Goal: Obtain resource: Download file/media

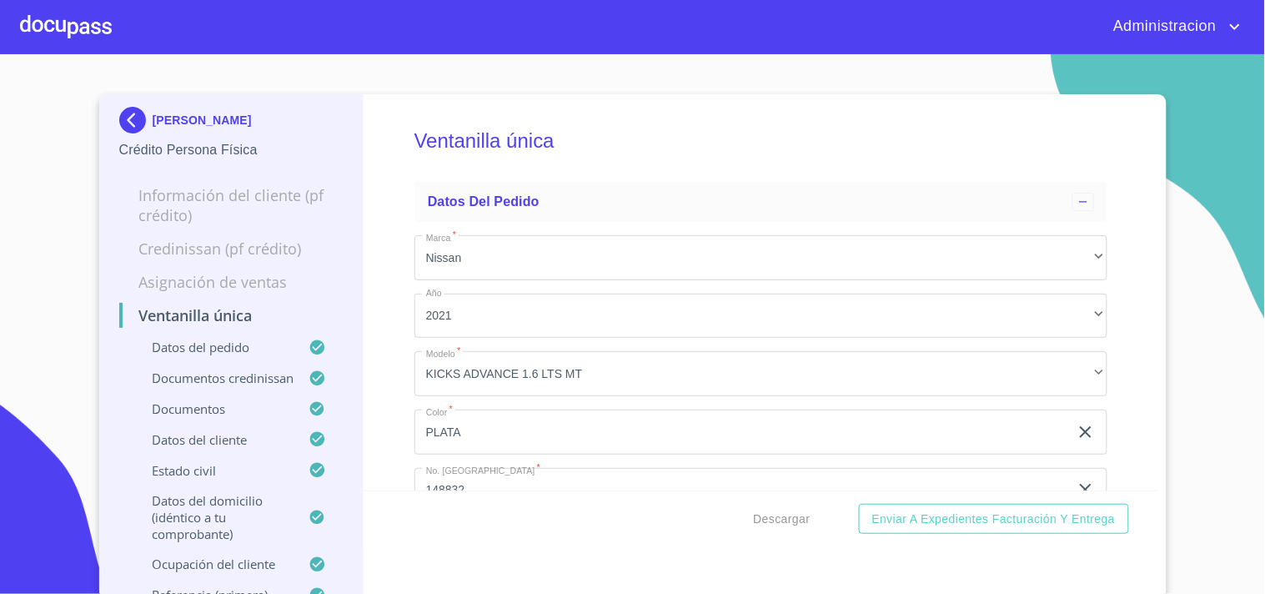
click at [252, 117] on p "[PERSON_NAME]" at bounding box center [202, 119] width 99 height 13
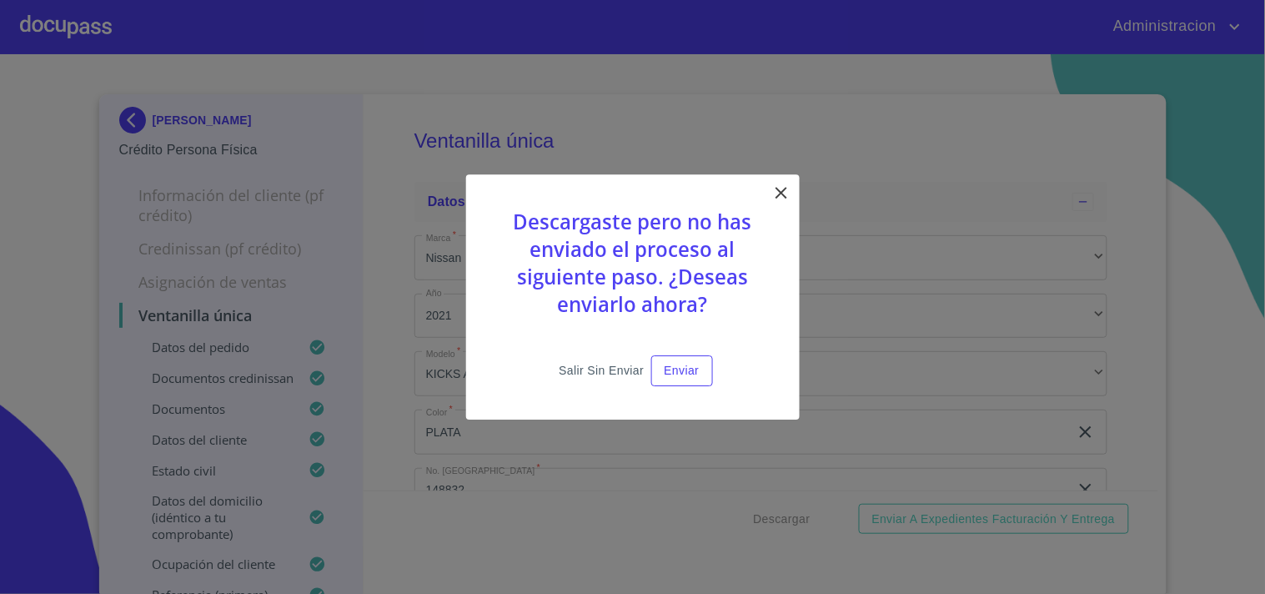
click at [568, 362] on div "Descargaste pero no has enviado el proceso al siguiente paso. ¿Deseas enviarlo …" at bounding box center [633, 296] width 334 height 245
click at [568, 365] on span "Salir sin enviar" at bounding box center [601, 370] width 85 height 21
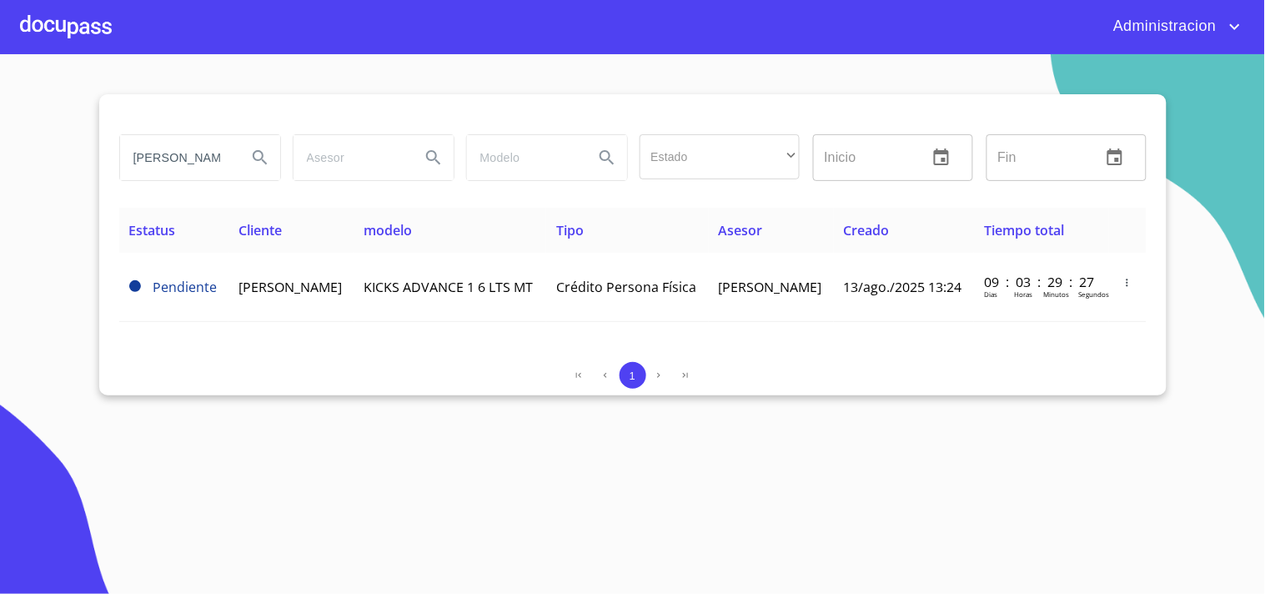
drag, startPoint x: 131, startPoint y: 162, endPoint x: 927, endPoint y: 128, distance: 796.4
click at [697, 151] on div "[PERSON_NAME] reus Estado ​ ​ Inicio ​ Fin ​" at bounding box center [633, 158] width 1041 height 60
type input "[PERSON_NAME]"
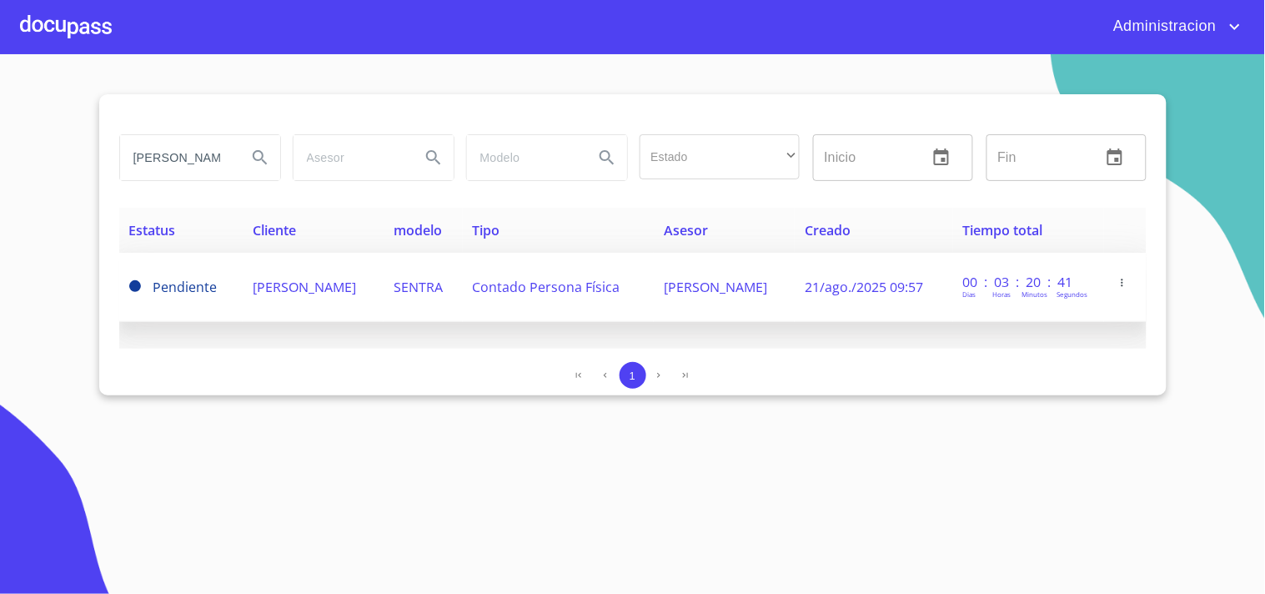
click at [331, 285] on span "[PERSON_NAME]" at bounding box center [304, 287] width 103 height 18
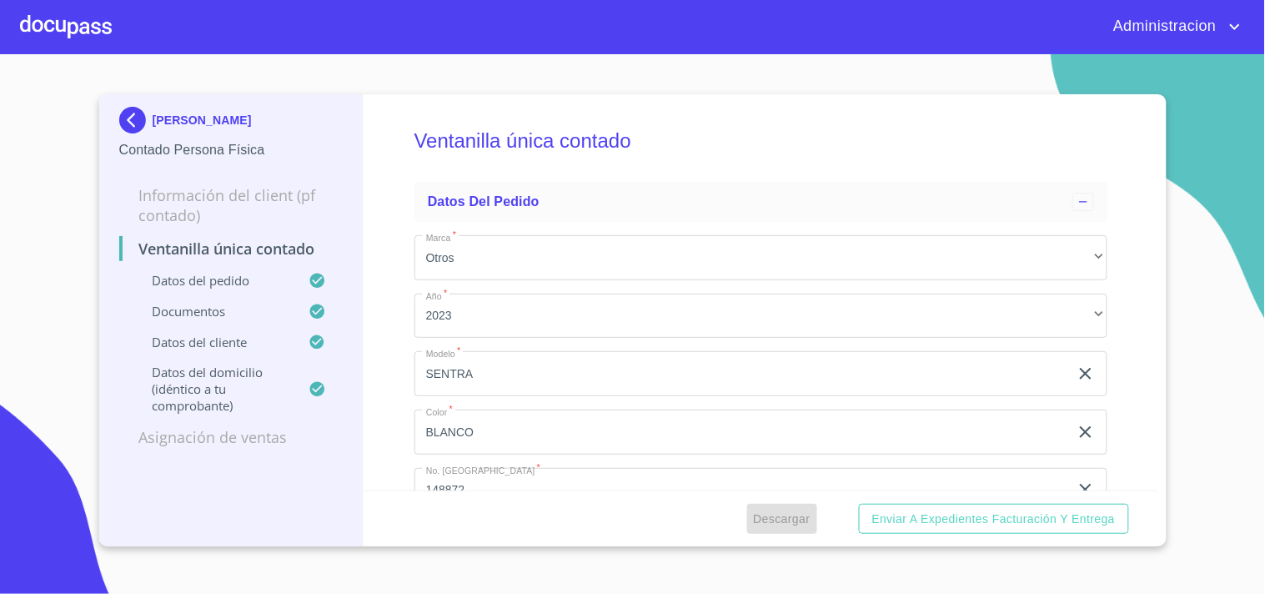
drag, startPoint x: 791, startPoint y: 514, endPoint x: 911, endPoint y: 411, distance: 158.0
click at [811, 495] on div "Descargar Enviar a Expedientes Facturación y Entrega" at bounding box center [761, 518] width 795 height 57
click at [789, 527] on span "Descargar" at bounding box center [782, 519] width 57 height 21
